Goal: Transaction & Acquisition: Purchase product/service

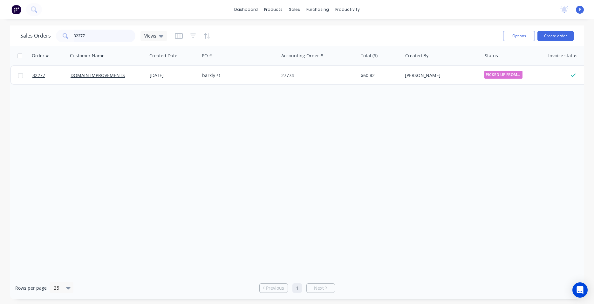
click at [98, 37] on input "32277" at bounding box center [105, 36] width 62 height 13
type input "3"
click at [17, 9] on img at bounding box center [16, 10] width 10 height 10
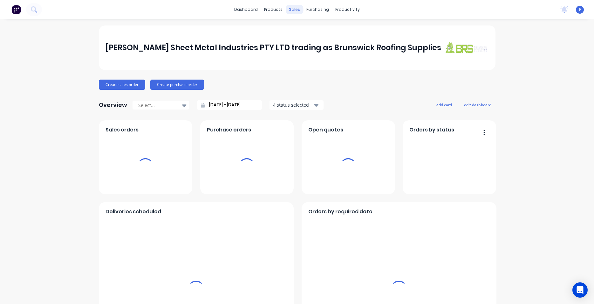
click at [293, 10] on div "sales" at bounding box center [294, 10] width 17 height 10
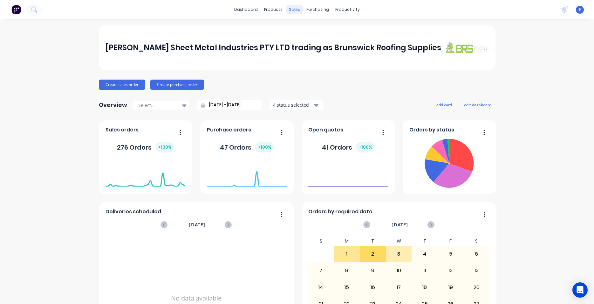
click at [293, 10] on div "sales" at bounding box center [294, 10] width 17 height 10
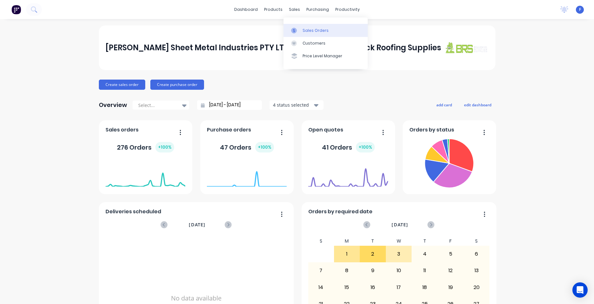
click at [316, 32] on div "Sales Orders" at bounding box center [316, 31] width 26 height 6
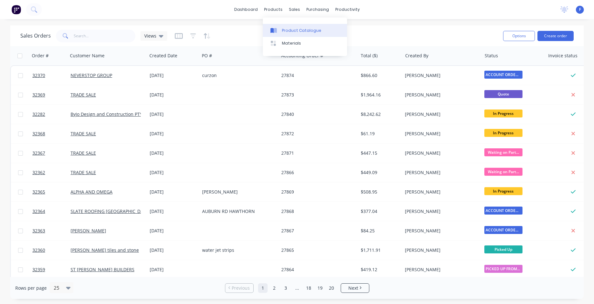
click at [288, 31] on div "Product Catalogue" at bounding box center [301, 31] width 39 height 6
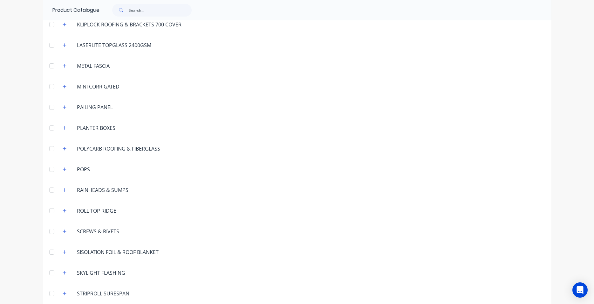
scroll to position [389, 0]
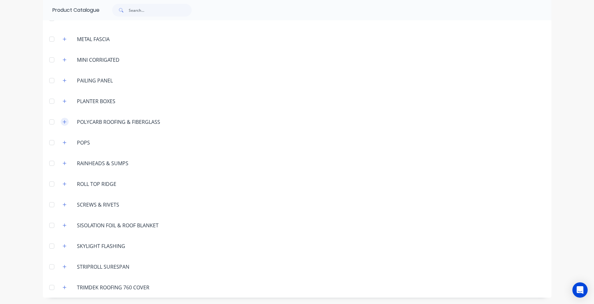
click at [64, 124] on button "button" at bounding box center [65, 122] width 8 height 8
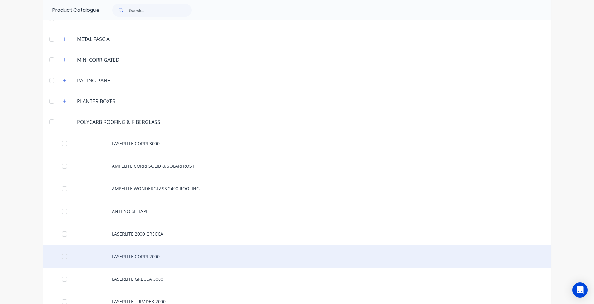
click at [163, 254] on div "LASERLITE CORRI 2000" at bounding box center [297, 256] width 509 height 23
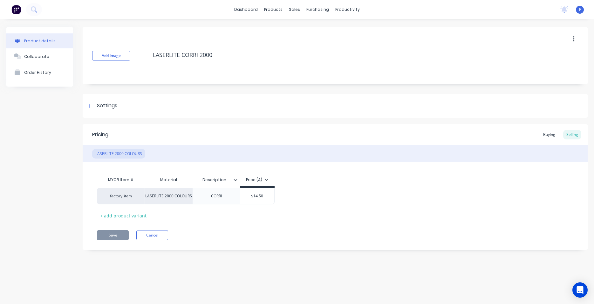
type textarea "x"
click at [13, 10] on img at bounding box center [16, 10] width 10 height 10
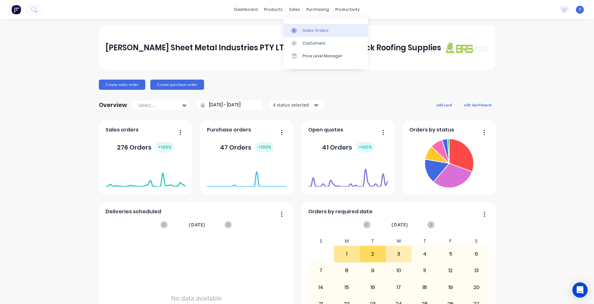
click at [318, 35] on link "Sales Orders" at bounding box center [326, 30] width 84 height 13
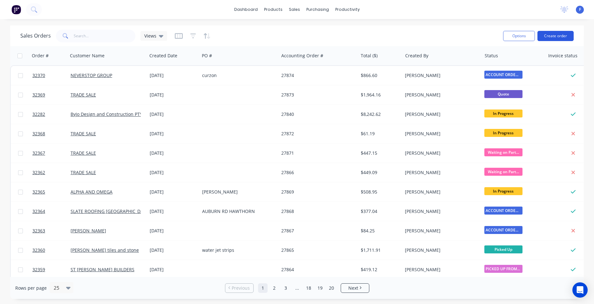
click at [548, 37] on button "Create order" at bounding box center [556, 36] width 36 height 10
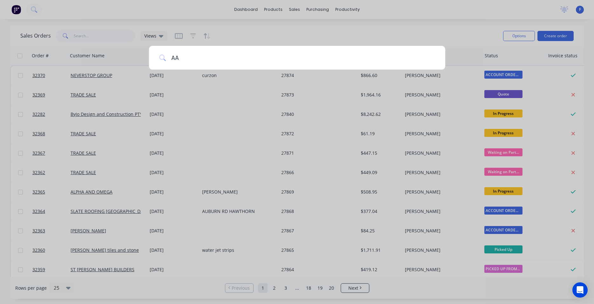
type input "AAR"
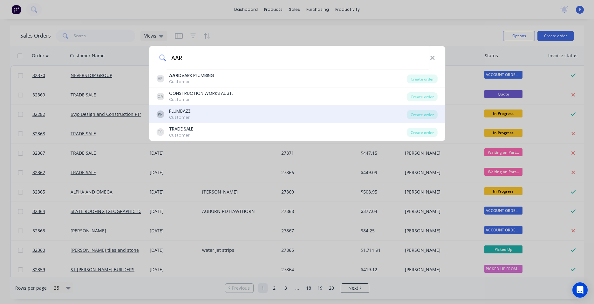
click at [211, 115] on div "PP PLUMBAZZ Customer" at bounding box center [281, 114] width 250 height 12
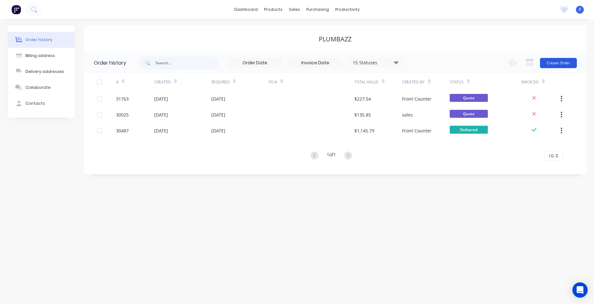
click at [549, 63] on button "Create Order" at bounding box center [558, 63] width 37 height 10
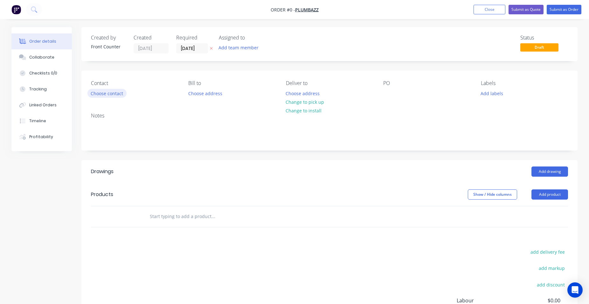
click at [119, 92] on button "Choose contact" at bounding box center [106, 93] width 39 height 9
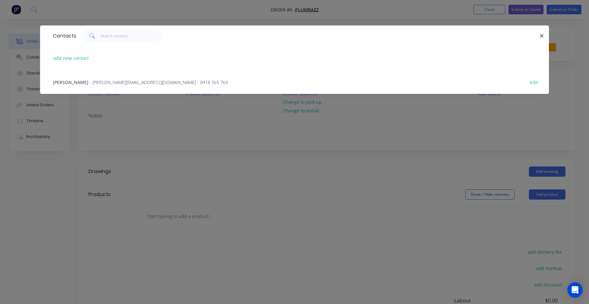
click at [111, 79] on span "- aaron@plumbazz.com.au - 0418 565 769" at bounding box center [159, 82] width 138 height 6
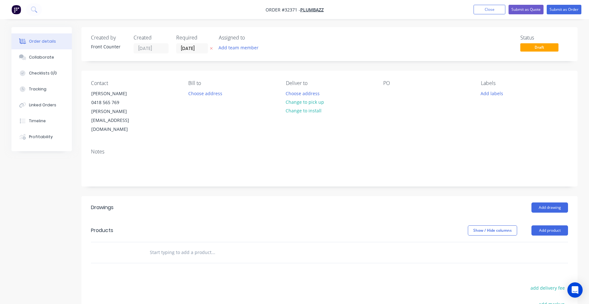
click at [180, 246] on input "text" at bounding box center [212, 252] width 127 height 13
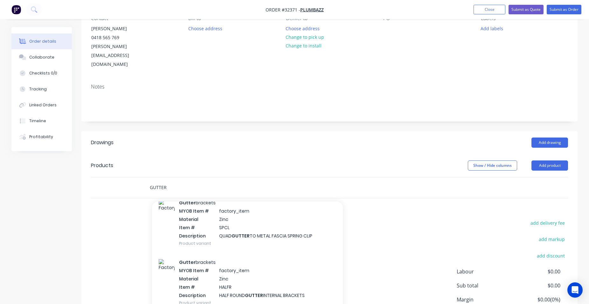
scroll to position [1413, 0]
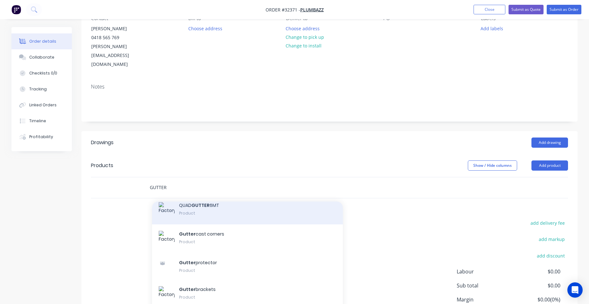
type input "GUTTER"
click at [210, 195] on div "QUAD GUTTER 6MT Product" at bounding box center [247, 209] width 191 height 29
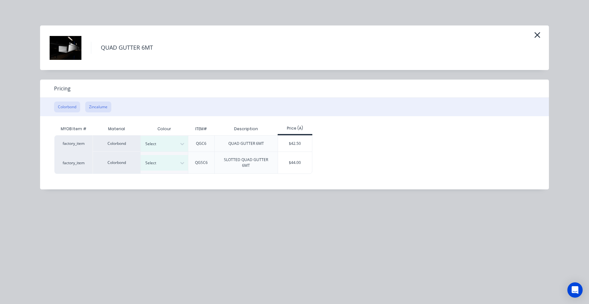
click at [97, 104] on button "Zincalume" at bounding box center [98, 106] width 26 height 11
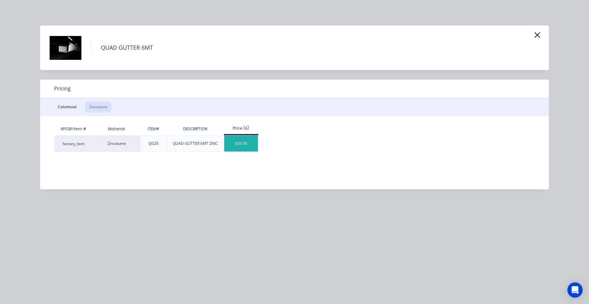
click at [244, 147] on div "$33.50" at bounding box center [241, 143] width 34 height 16
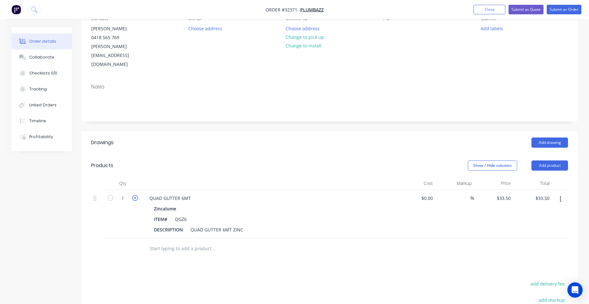
click at [134, 195] on icon "button" at bounding box center [135, 198] width 6 height 6
type input "2"
type input "$67.00"
click at [134, 195] on icon "button" at bounding box center [135, 198] width 6 height 6
type input "3"
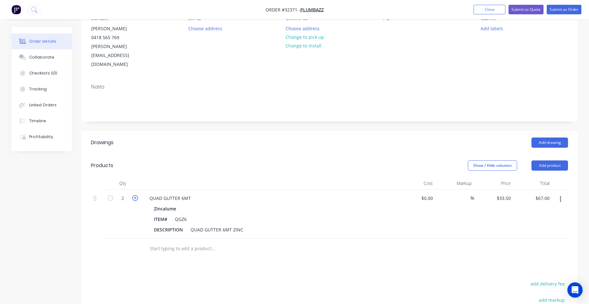
type input "$100.50"
click at [134, 195] on icon "button" at bounding box center [135, 198] width 6 height 6
type input "4"
type input "$134.00"
click at [192, 242] on input "text" at bounding box center [212, 248] width 127 height 13
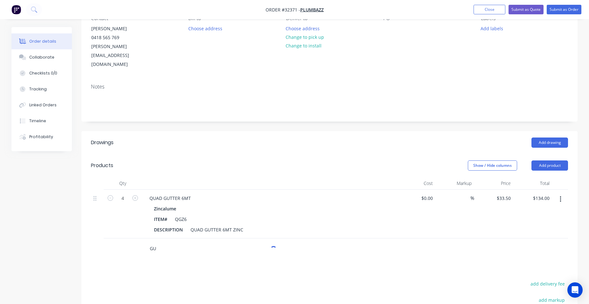
type input "G"
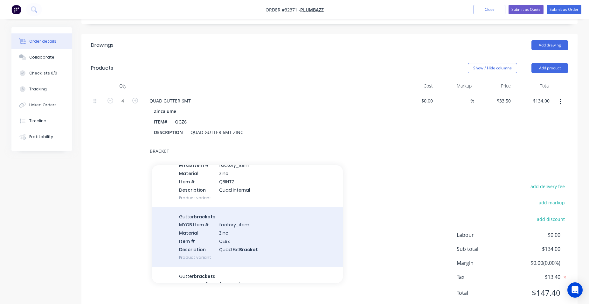
scroll to position [326, 0]
type input "BRACKET"
click at [264, 221] on div "Gutter bracket s MYOB Item # factory_item Material Zinc Item # QEBZ Description…" at bounding box center [247, 237] width 191 height 59
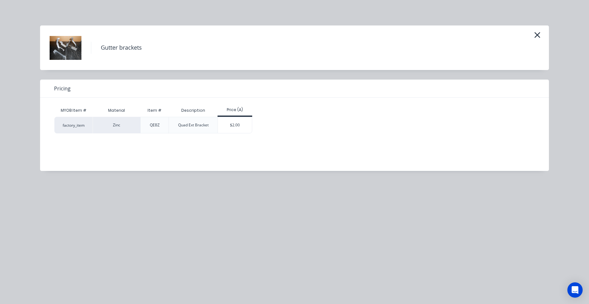
click at [226, 124] on div "$2.00" at bounding box center [235, 125] width 34 height 16
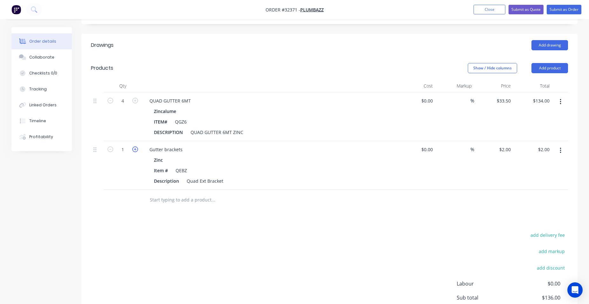
click at [133, 146] on icon "button" at bounding box center [135, 149] width 6 height 6
type input "2"
type input "$4.00"
click at [133, 146] on icon "button" at bounding box center [135, 149] width 6 height 6
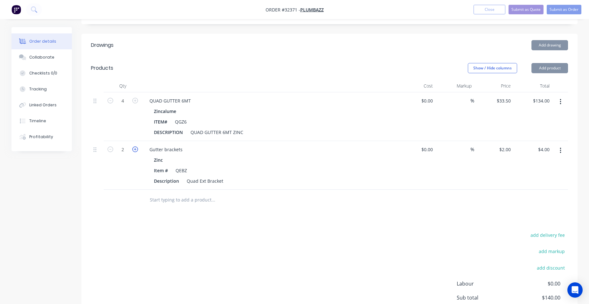
type input "3"
type input "$6.00"
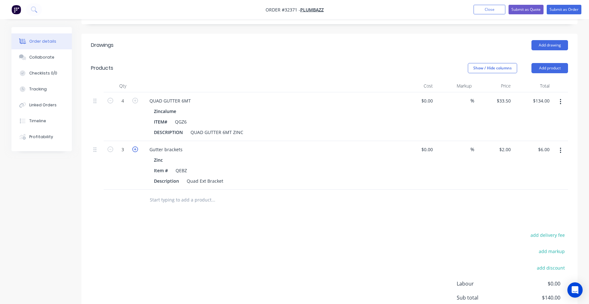
click at [133, 146] on icon "button" at bounding box center [135, 149] width 6 height 6
type input "4"
type input "$8.00"
click at [133, 146] on icon "button" at bounding box center [135, 149] width 6 height 6
type input "5"
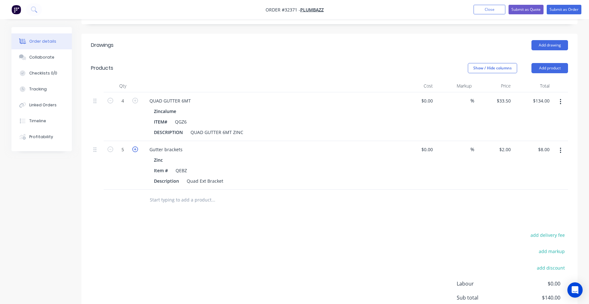
type input "$10.00"
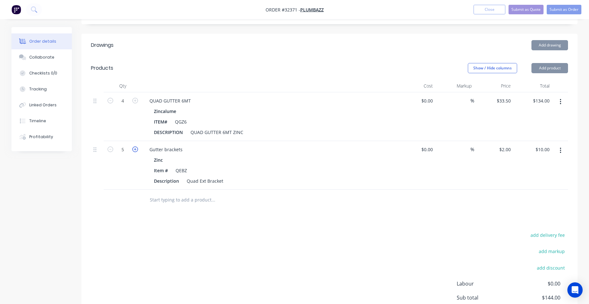
click at [133, 146] on icon "button" at bounding box center [135, 149] width 6 height 6
type input "6"
type input "$12.00"
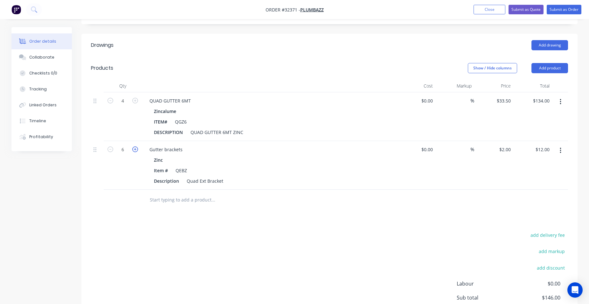
click at [133, 146] on icon "button" at bounding box center [135, 149] width 6 height 6
type input "7"
type input "$14.00"
click at [133, 146] on icon "button" at bounding box center [135, 149] width 6 height 6
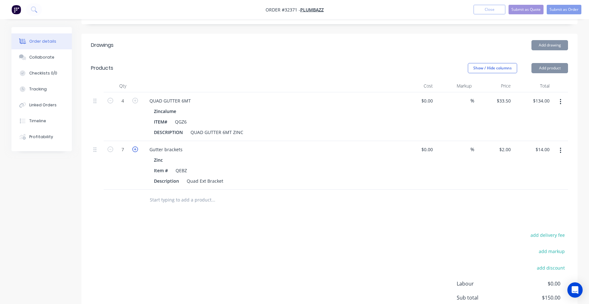
type input "8"
type input "$16.00"
click at [133, 146] on icon "button" at bounding box center [135, 149] width 6 height 6
type input "9"
type input "$18.00"
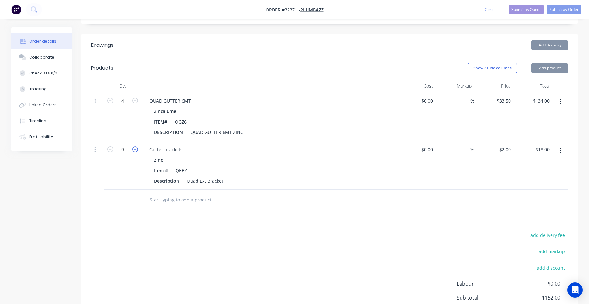
click at [133, 146] on icon "button" at bounding box center [135, 149] width 6 height 6
type input "10"
type input "$20.00"
click at [133, 146] on icon "button" at bounding box center [135, 149] width 6 height 6
type input "11"
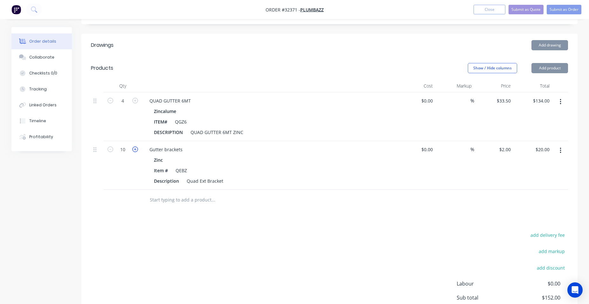
type input "$22.00"
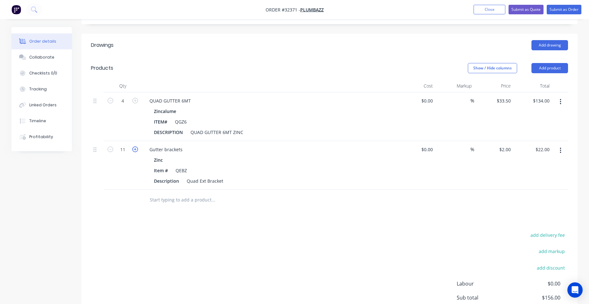
click at [133, 146] on icon "button" at bounding box center [135, 149] width 6 height 6
type input "12"
type input "$24.00"
click at [133, 146] on icon "button" at bounding box center [135, 149] width 6 height 6
type input "13"
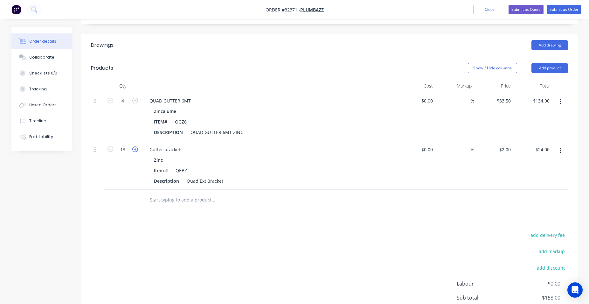
type input "$26.00"
click at [133, 146] on icon "button" at bounding box center [135, 149] width 6 height 6
type input "14"
type input "$28.00"
click at [133, 146] on icon "button" at bounding box center [135, 149] width 6 height 6
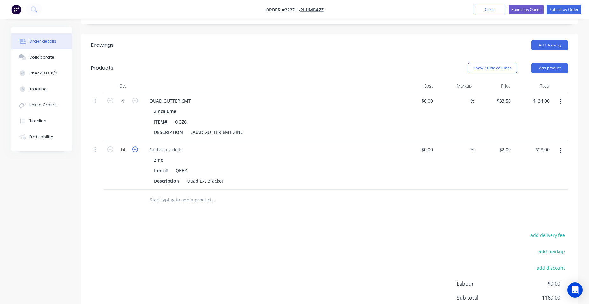
type input "15"
type input "$30.00"
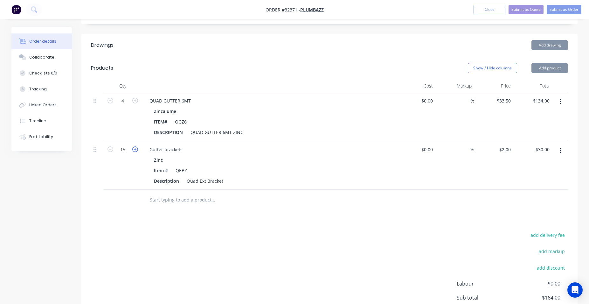
click at [133, 146] on icon "button" at bounding box center [135, 149] width 6 height 6
type input "16"
type input "$32.00"
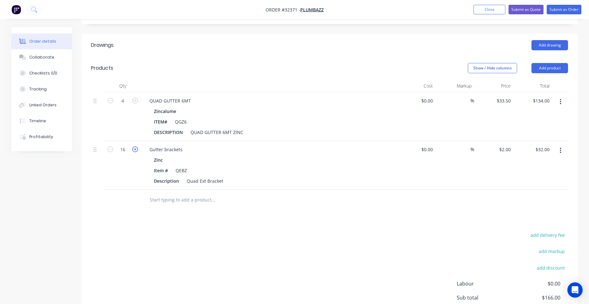
click at [133, 146] on icon "button" at bounding box center [135, 149] width 6 height 6
type input "17"
type input "$34.00"
click at [133, 146] on icon "button" at bounding box center [135, 149] width 6 height 6
type input "18"
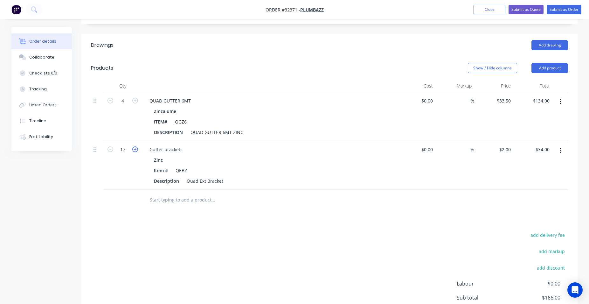
type input "$36.00"
click at [133, 146] on icon "button" at bounding box center [135, 149] width 6 height 6
type input "19"
type input "$38.00"
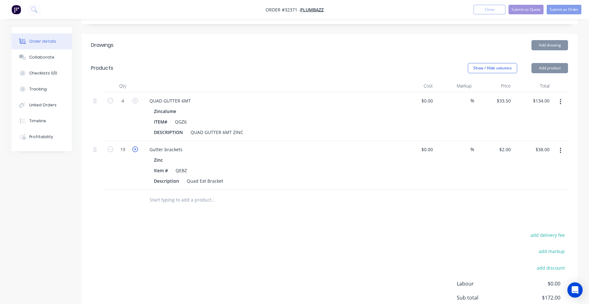
click at [133, 146] on icon "button" at bounding box center [135, 149] width 6 height 6
type input "20"
type input "$40.00"
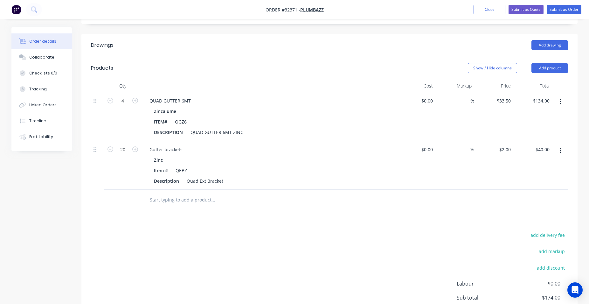
click at [179, 193] on input "text" at bounding box center [212, 199] width 127 height 13
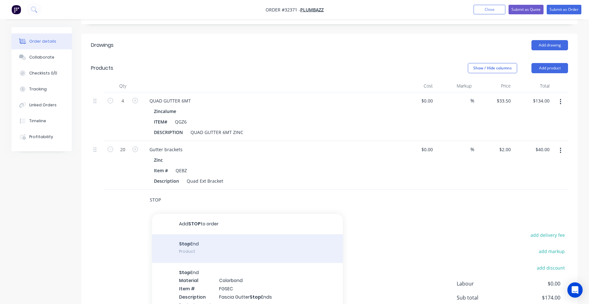
type input "STOP"
click at [209, 234] on div "Stop End Product" at bounding box center [247, 248] width 191 height 29
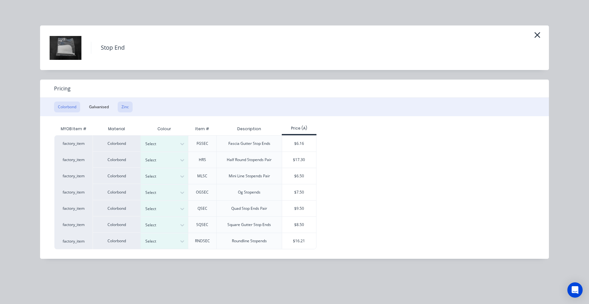
click at [124, 108] on button "Zinc" at bounding box center [125, 106] width 15 height 11
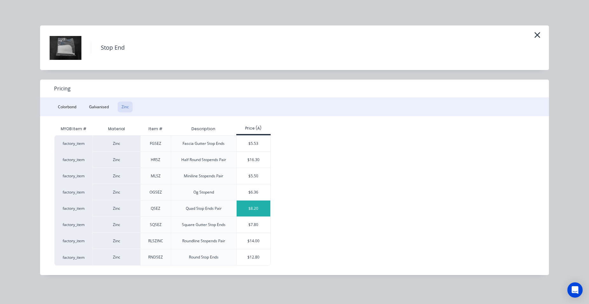
click at [250, 209] on div "$8.20" at bounding box center [253, 208] width 34 height 16
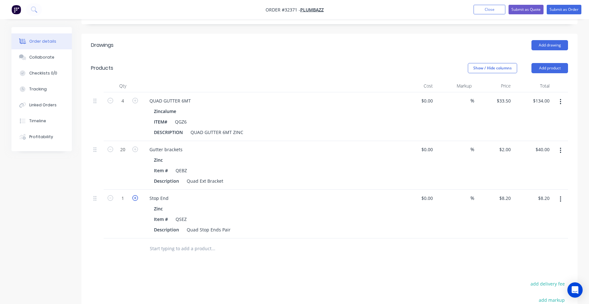
click at [134, 195] on icon "button" at bounding box center [135, 198] width 6 height 6
type input "2"
type input "$16.40"
click at [185, 242] on input "text" at bounding box center [212, 248] width 127 height 13
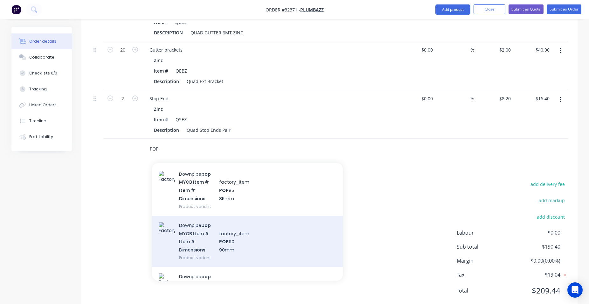
type input "POP"
click at [253, 218] on div "Downpipe pop MYOB Item # factory_item Item # POP 90 Dimensions 90mm Product var…" at bounding box center [247, 241] width 191 height 51
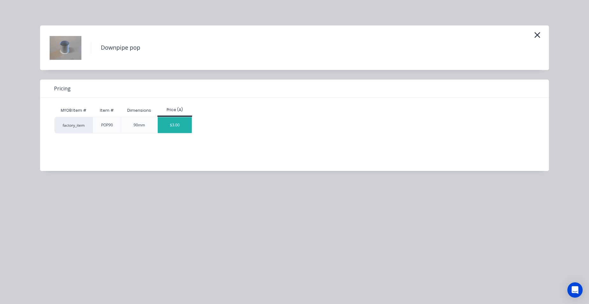
click at [169, 125] on div "$3.00" at bounding box center [175, 125] width 34 height 16
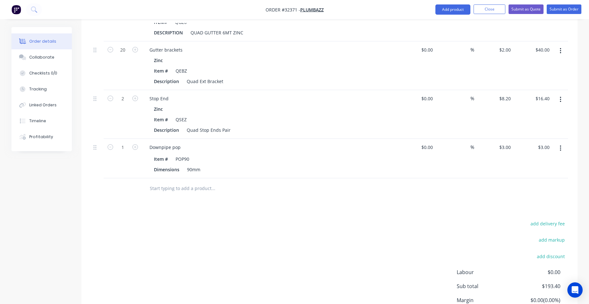
click at [560, 145] on icon "button" at bounding box center [559, 148] width 1 height 6
click at [530, 160] on div "Edit" at bounding box center [537, 164] width 49 height 9
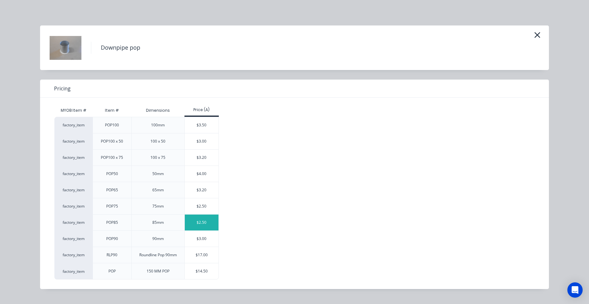
click at [208, 224] on div "$2.50" at bounding box center [202, 222] width 34 height 16
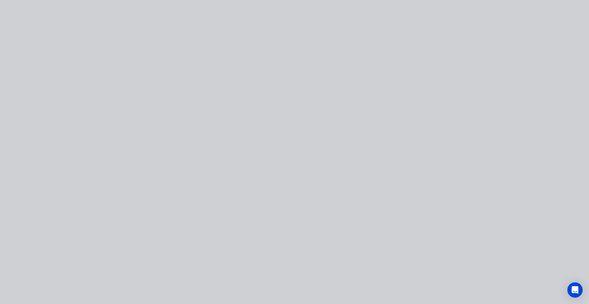
type input "$2.50"
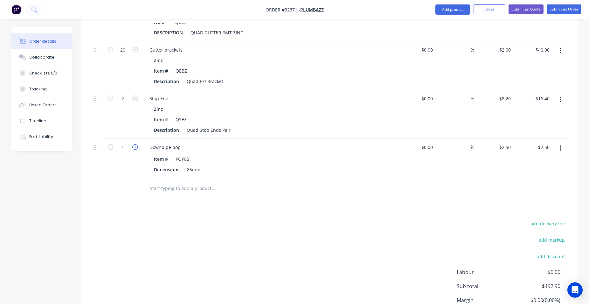
click at [135, 144] on icon "button" at bounding box center [135, 147] width 6 height 6
type input "2"
type input "$5.00"
click at [135, 144] on icon "button" at bounding box center [135, 147] width 6 height 6
type input "3"
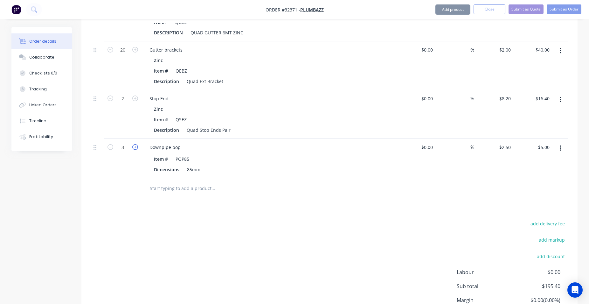
type input "$7.50"
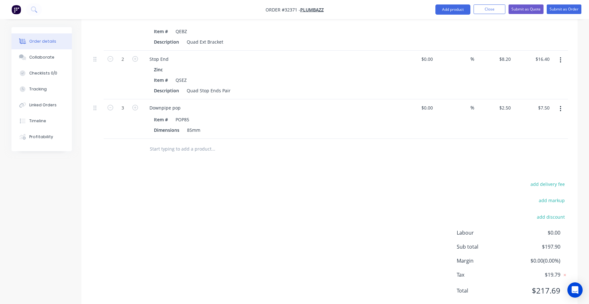
scroll to position [139, 0]
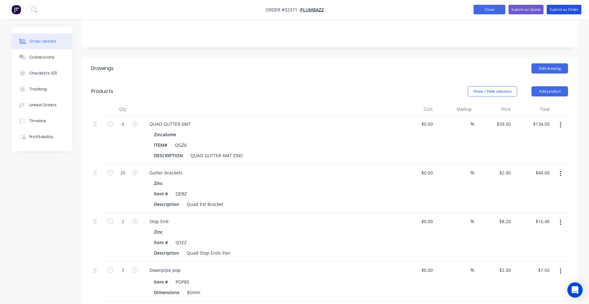
click at [557, 10] on button "Submit as Order" at bounding box center [563, 10] width 35 height 10
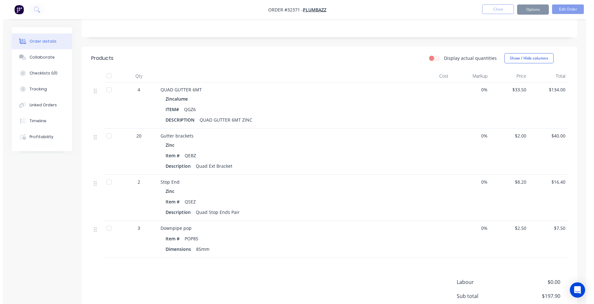
scroll to position [0, 0]
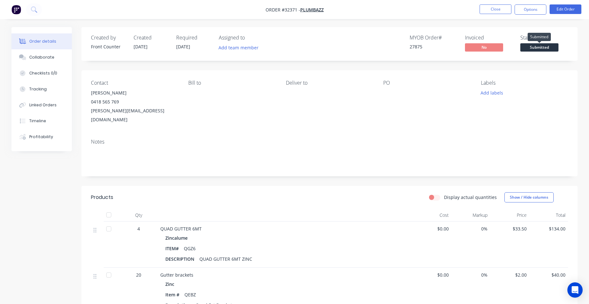
click at [547, 48] on span "Submitted" at bounding box center [539, 47] width 38 height 8
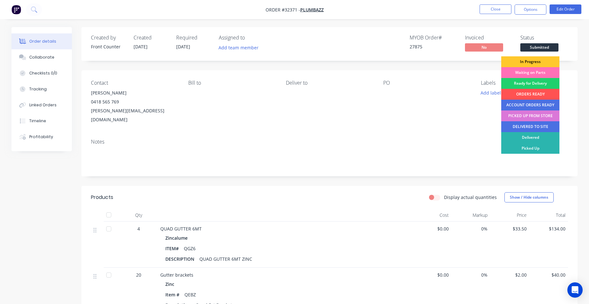
click at [544, 58] on div "In Progress" at bounding box center [530, 61] width 58 height 11
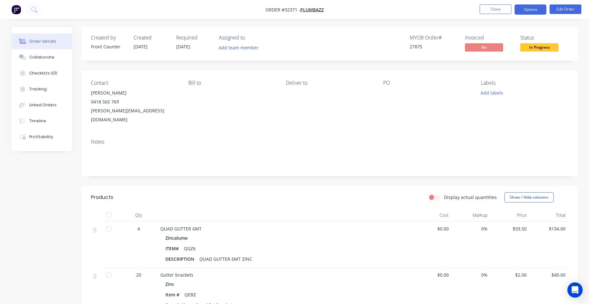
click at [527, 8] on button "Options" at bounding box center [530, 9] width 32 height 10
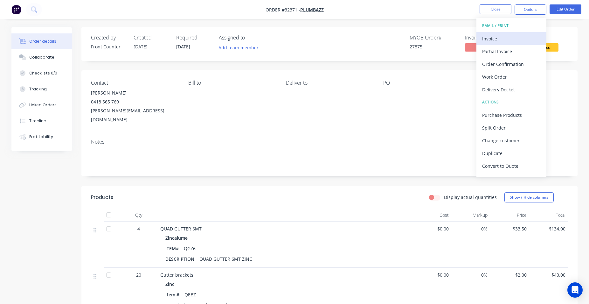
click at [523, 40] on div "Invoice" at bounding box center [511, 38] width 58 height 9
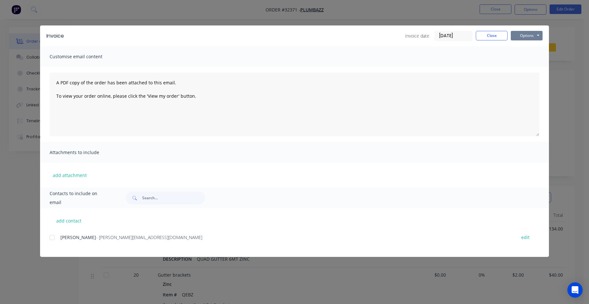
click at [529, 36] on button "Options" at bounding box center [527, 36] width 32 height 10
click at [534, 57] on button "Print" at bounding box center [531, 57] width 41 height 10
click at [495, 34] on button "Close" at bounding box center [492, 36] width 32 height 10
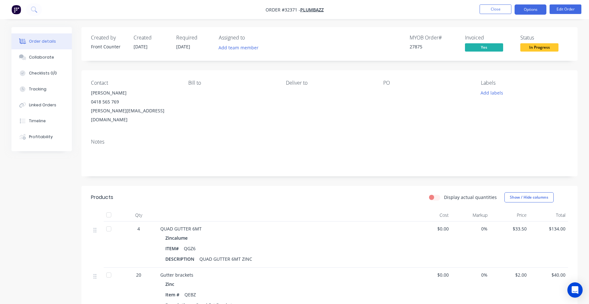
click at [519, 12] on button "Options" at bounding box center [530, 9] width 32 height 10
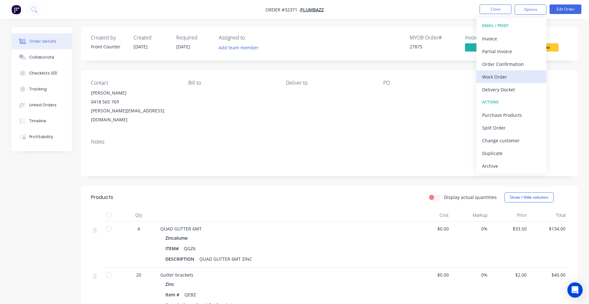
click at [510, 77] on div "Work Order" at bounding box center [511, 76] width 58 height 9
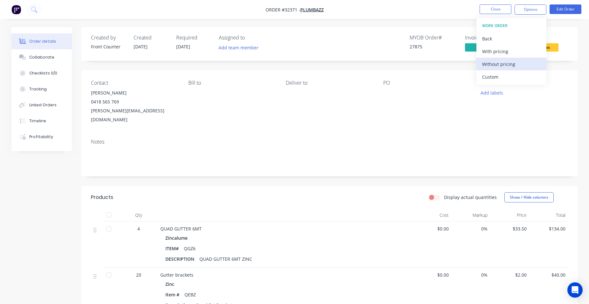
click at [507, 66] on div "Without pricing" at bounding box center [511, 63] width 58 height 9
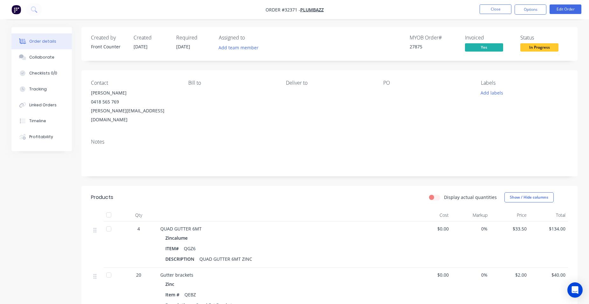
click at [571, 86] on div "Contact Aaron 0418 565 769 aaron@plumbazz.com.au Bill to Deliver to PO Labels A…" at bounding box center [329, 101] width 496 height 63
click at [517, 11] on button "Options" at bounding box center [530, 9] width 32 height 10
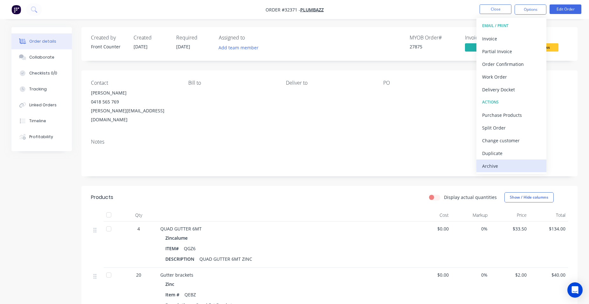
click at [511, 168] on div "Archive" at bounding box center [511, 165] width 58 height 9
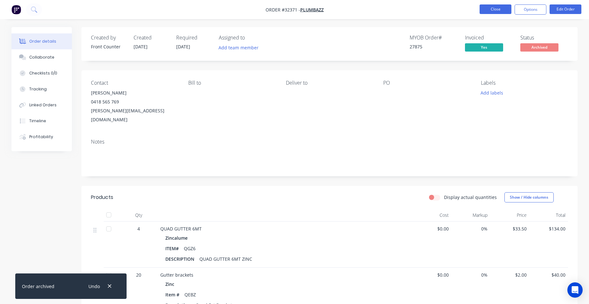
click at [492, 9] on button "Close" at bounding box center [495, 9] width 32 height 10
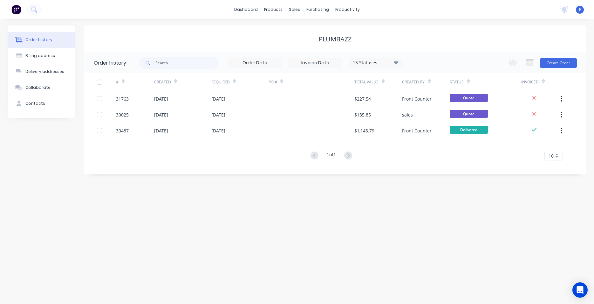
click at [13, 8] on img at bounding box center [16, 10] width 10 height 10
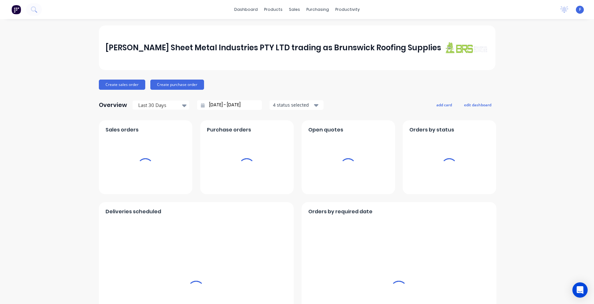
click at [293, 9] on div "sales" at bounding box center [294, 10] width 17 height 10
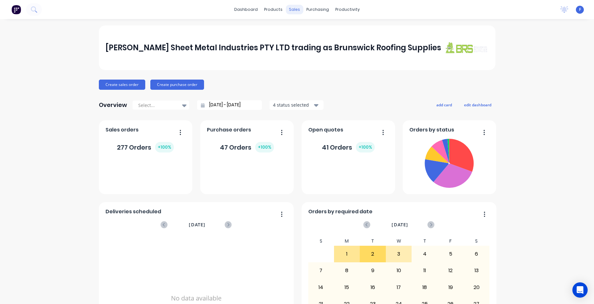
click at [291, 10] on div "sales" at bounding box center [294, 10] width 17 height 10
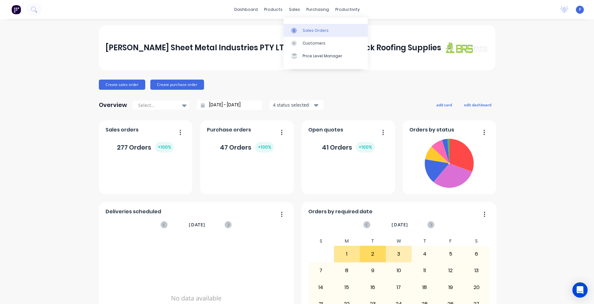
click at [315, 33] on div "Sales Orders" at bounding box center [316, 31] width 26 height 6
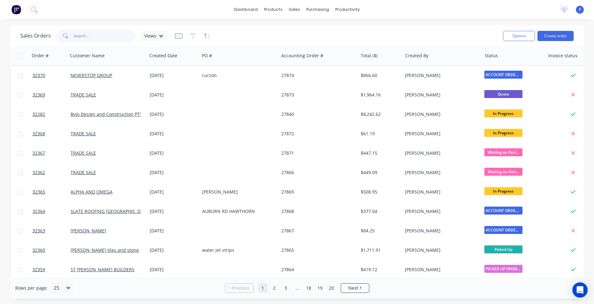
click at [106, 36] on input "text" at bounding box center [105, 36] width 62 height 13
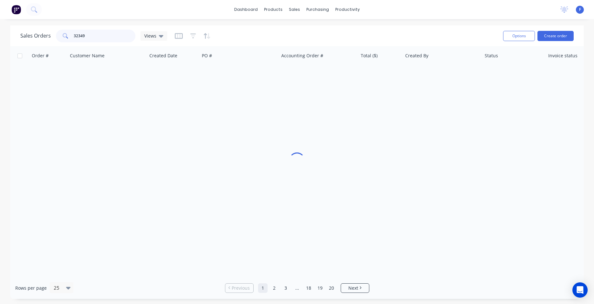
type input "32349"
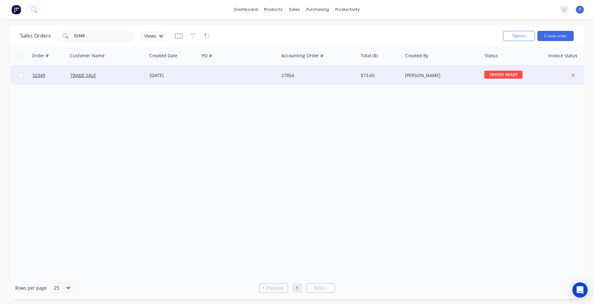
click at [214, 73] on div at bounding box center [239, 75] width 79 height 19
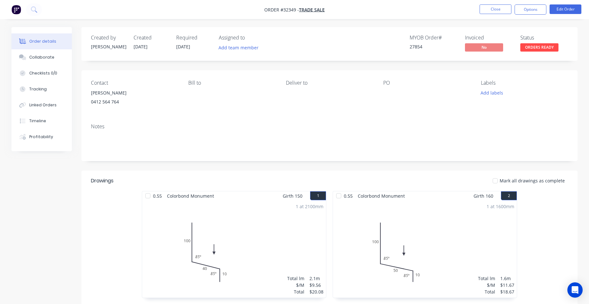
click at [535, 49] on span "ORDERS READY" at bounding box center [539, 47] width 38 height 8
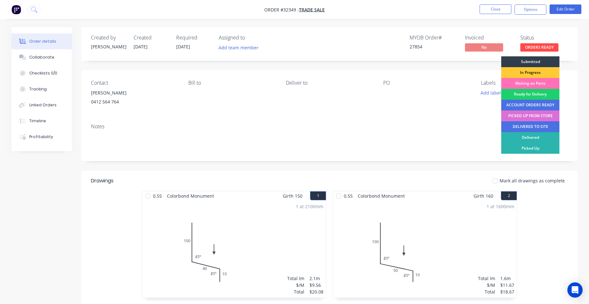
click at [542, 116] on div "PICKED UP FROM STORE" at bounding box center [530, 115] width 58 height 11
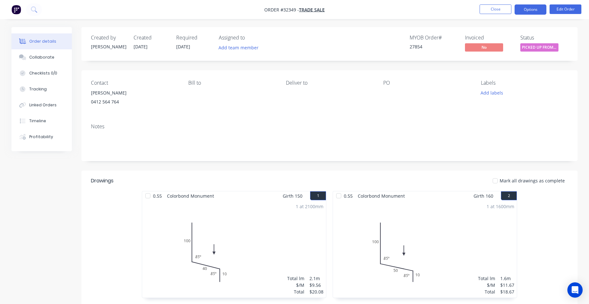
click at [531, 10] on button "Options" at bounding box center [530, 9] width 32 height 10
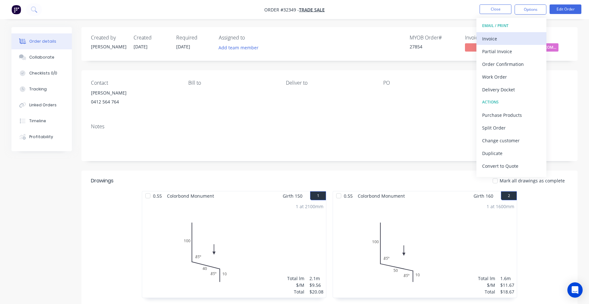
click at [508, 39] on div "Invoice" at bounding box center [511, 38] width 58 height 9
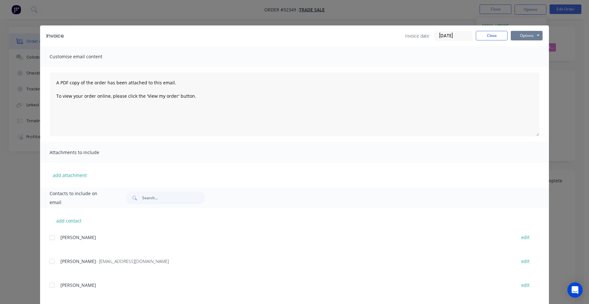
click at [531, 37] on button "Options" at bounding box center [527, 36] width 32 height 10
click at [523, 58] on button "Print" at bounding box center [531, 57] width 41 height 10
click at [485, 37] on button "Close" at bounding box center [492, 36] width 32 height 10
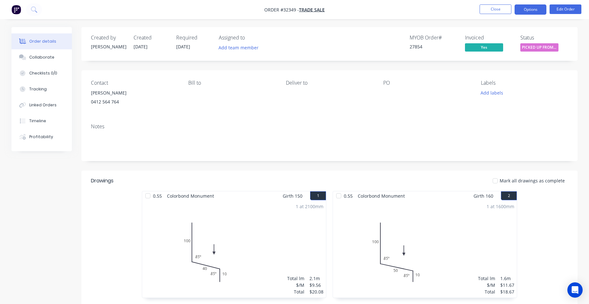
click at [533, 12] on button "Options" at bounding box center [530, 9] width 32 height 10
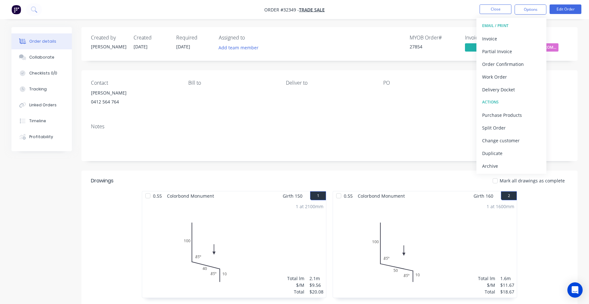
click at [576, 99] on div "Contact [PERSON_NAME] [PHONE_NUMBER] Bill to Deliver to PO Labels Add labels" at bounding box center [329, 94] width 496 height 48
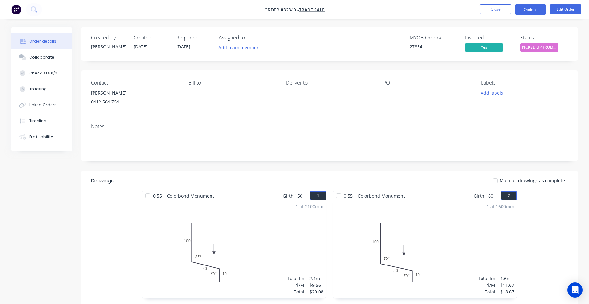
click at [522, 9] on button "Options" at bounding box center [530, 9] width 32 height 10
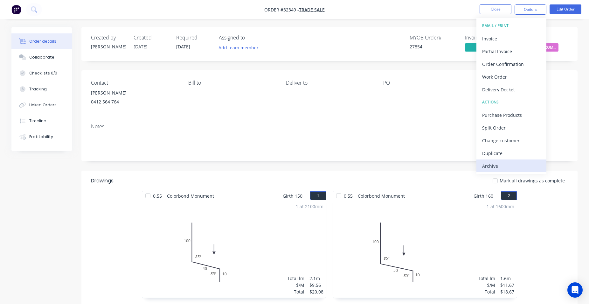
click at [493, 168] on div "Archive" at bounding box center [511, 165] width 58 height 9
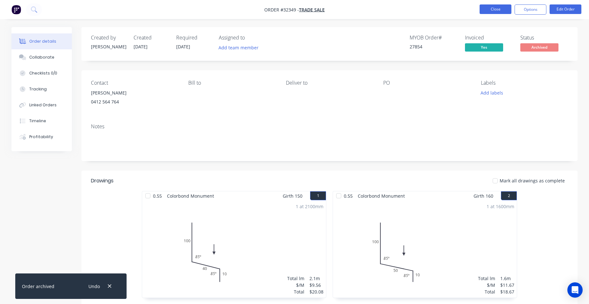
click at [490, 9] on button "Close" at bounding box center [495, 9] width 32 height 10
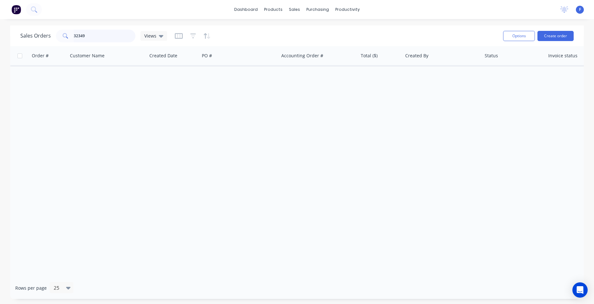
click at [103, 35] on input "32349" at bounding box center [105, 36] width 62 height 13
type input "3"
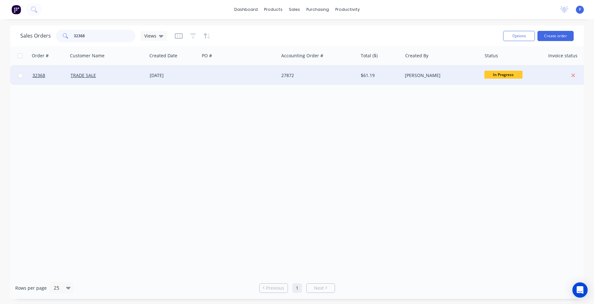
type input "32368"
click at [132, 74] on div "TRADE SALE" at bounding box center [106, 75] width 71 height 6
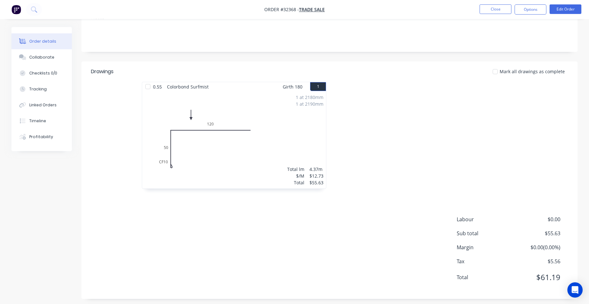
scroll to position [113, 0]
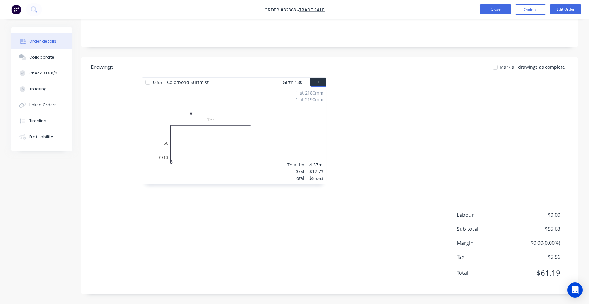
click at [504, 10] on button "Close" at bounding box center [495, 9] width 32 height 10
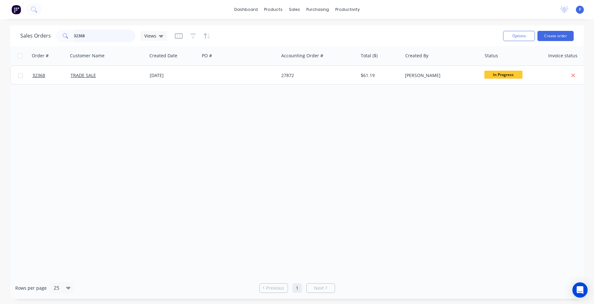
click at [90, 34] on input "32368" at bounding box center [105, 36] width 62 height 13
type input "3"
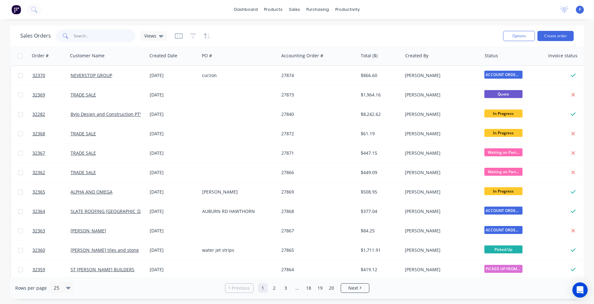
click at [87, 37] on input "text" at bounding box center [105, 36] width 62 height 13
type input "32343"
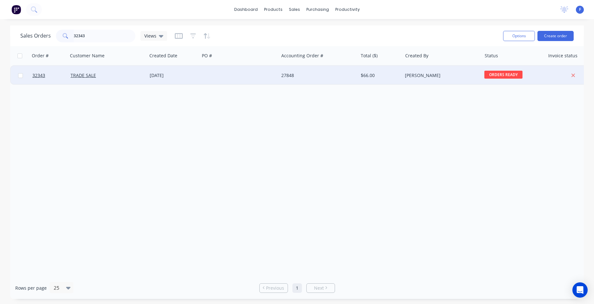
click at [259, 76] on div at bounding box center [239, 75] width 79 height 19
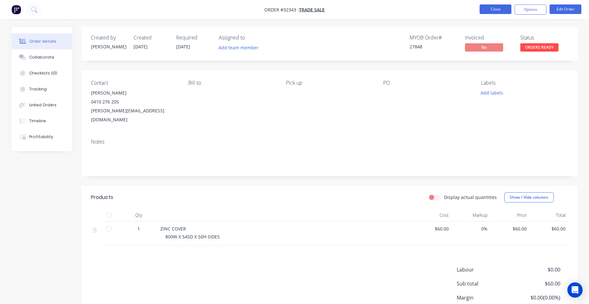
click at [501, 11] on button "Close" at bounding box center [495, 9] width 32 height 10
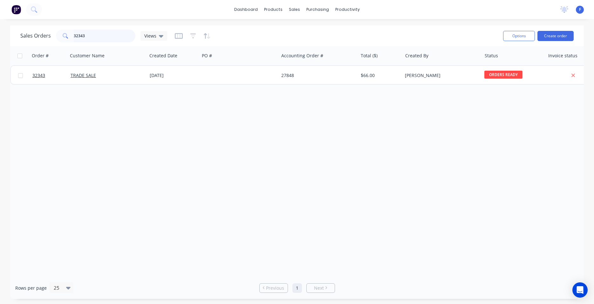
click at [106, 39] on input "32343" at bounding box center [105, 36] width 62 height 13
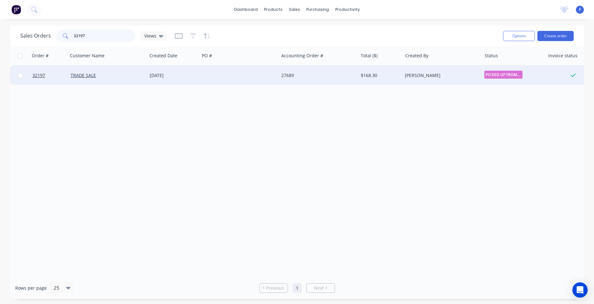
type input "32197"
click at [239, 77] on div at bounding box center [239, 75] width 79 height 19
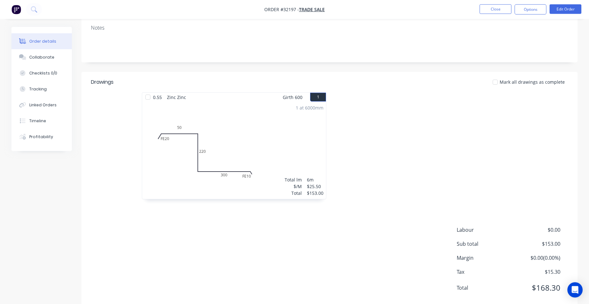
scroll to position [120, 0]
